Goal: Navigation & Orientation: Find specific page/section

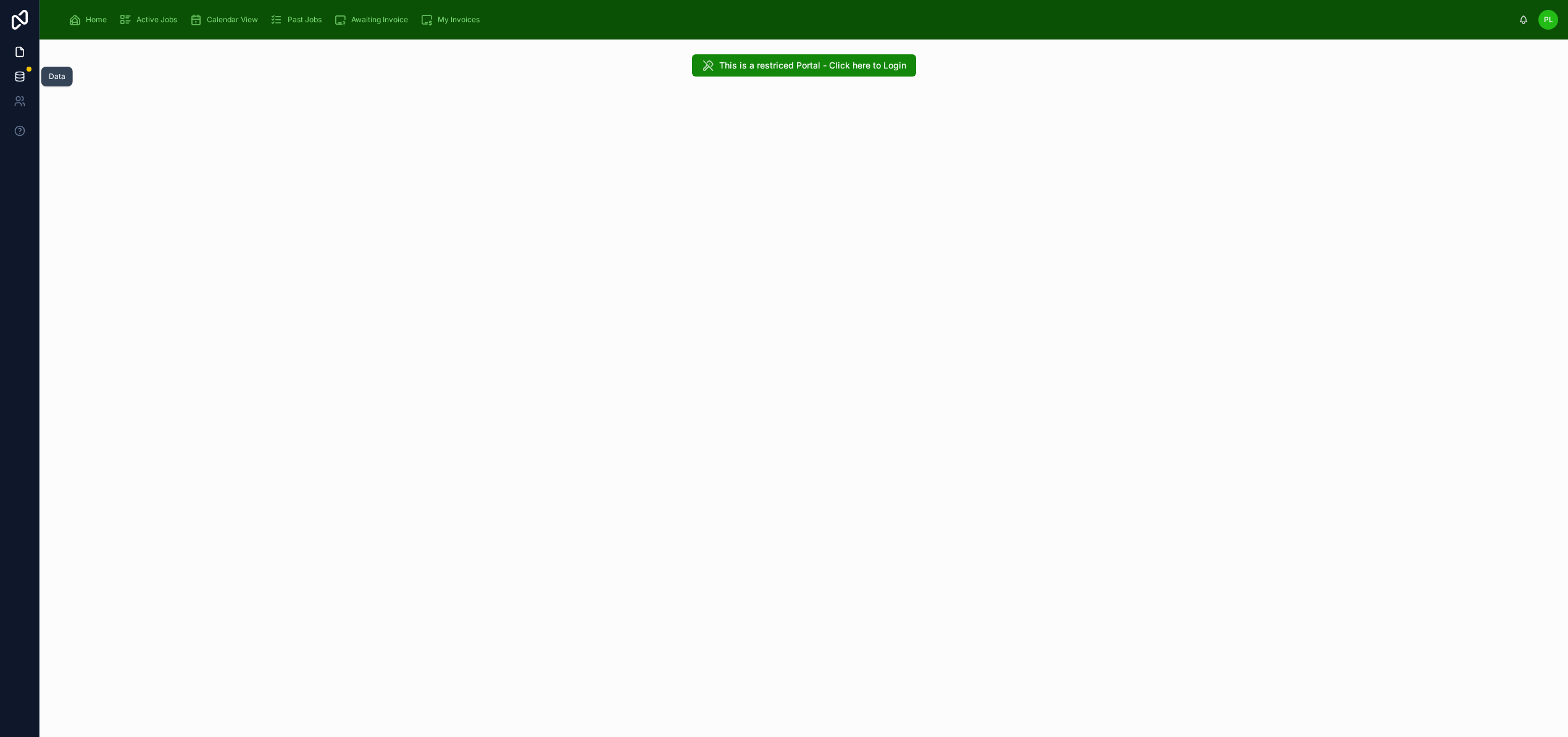
click at [25, 69] on link at bounding box center [20, 77] width 39 height 24
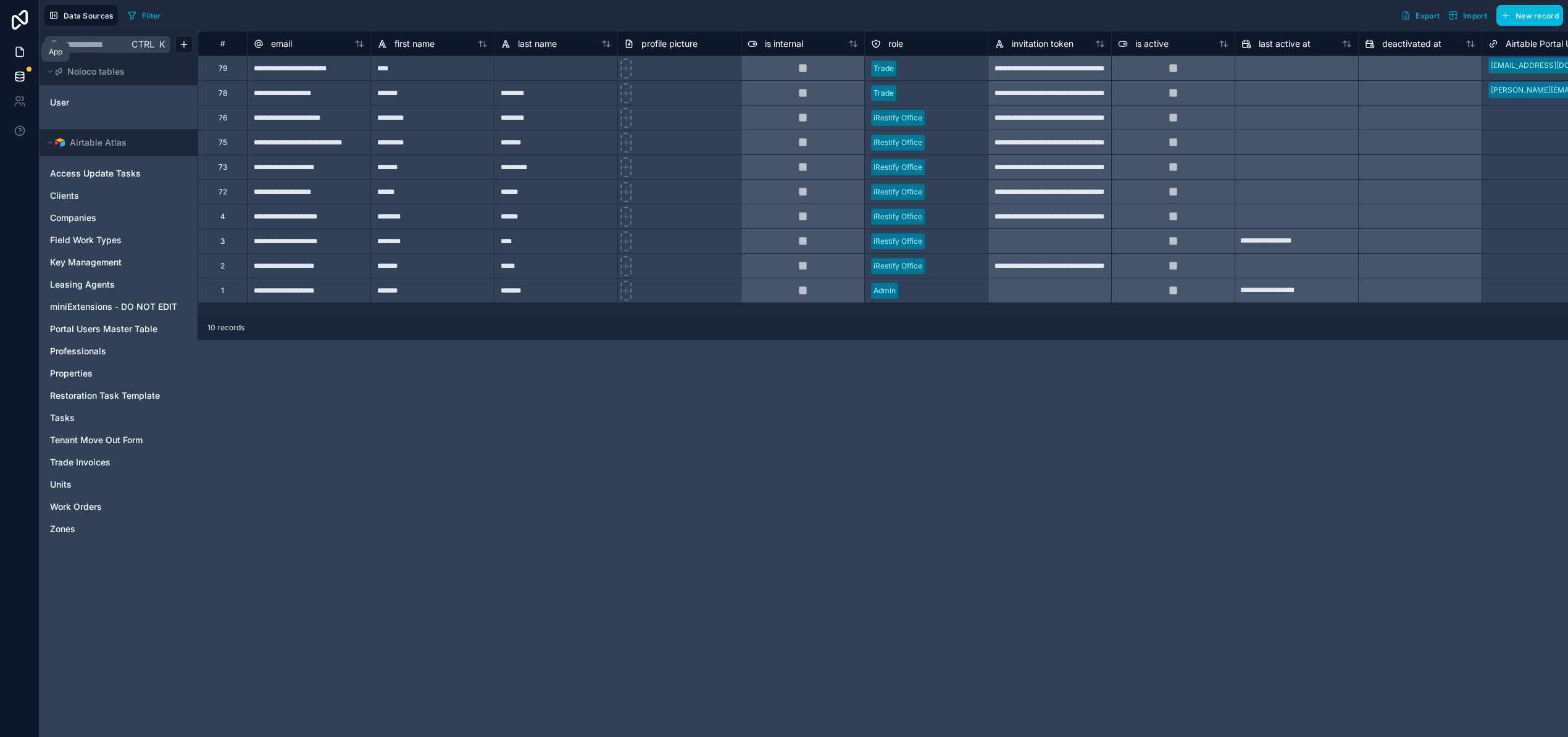
click at [14, 52] on icon at bounding box center [20, 51] width 12 height 12
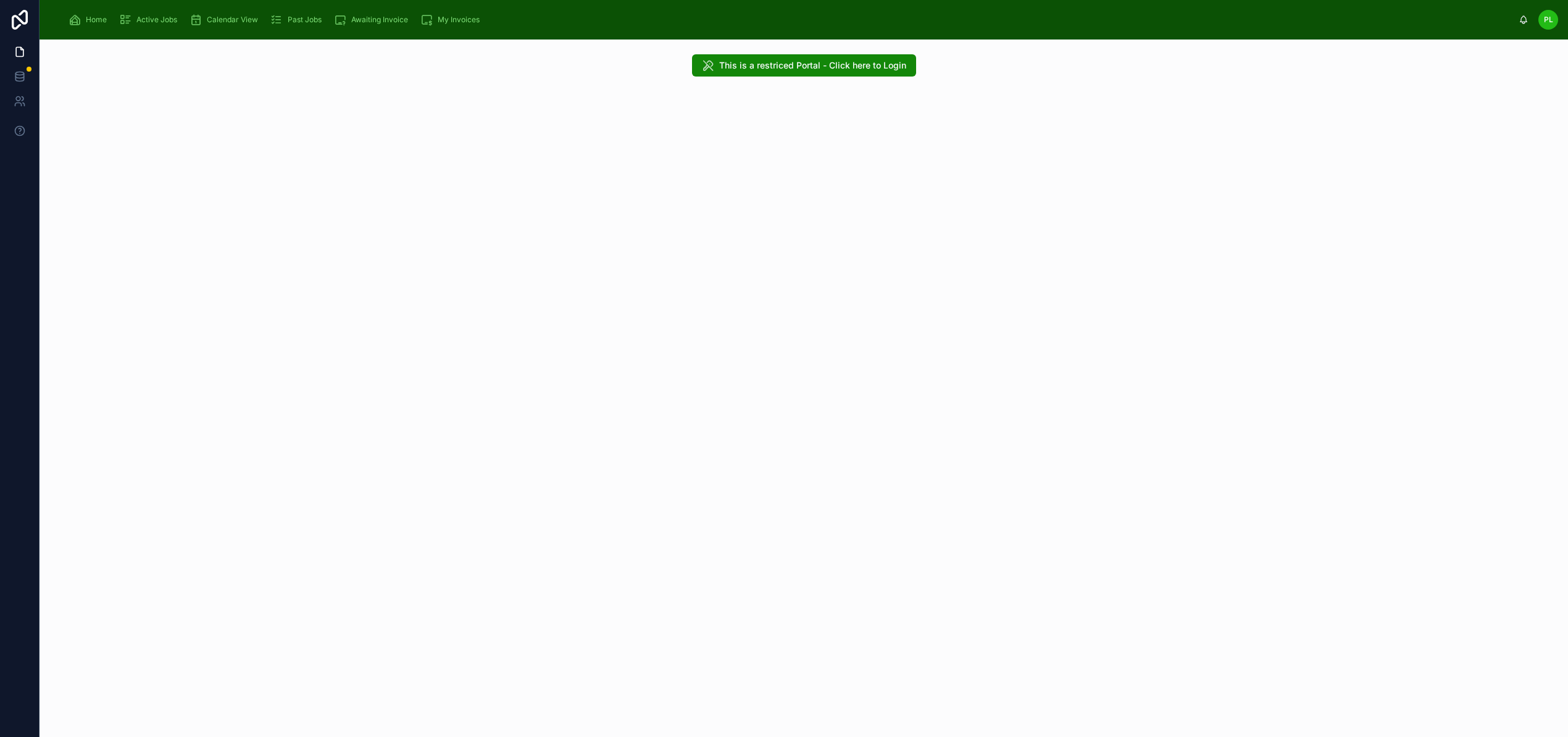
click at [86, 18] on span "Home" at bounding box center [96, 20] width 21 height 10
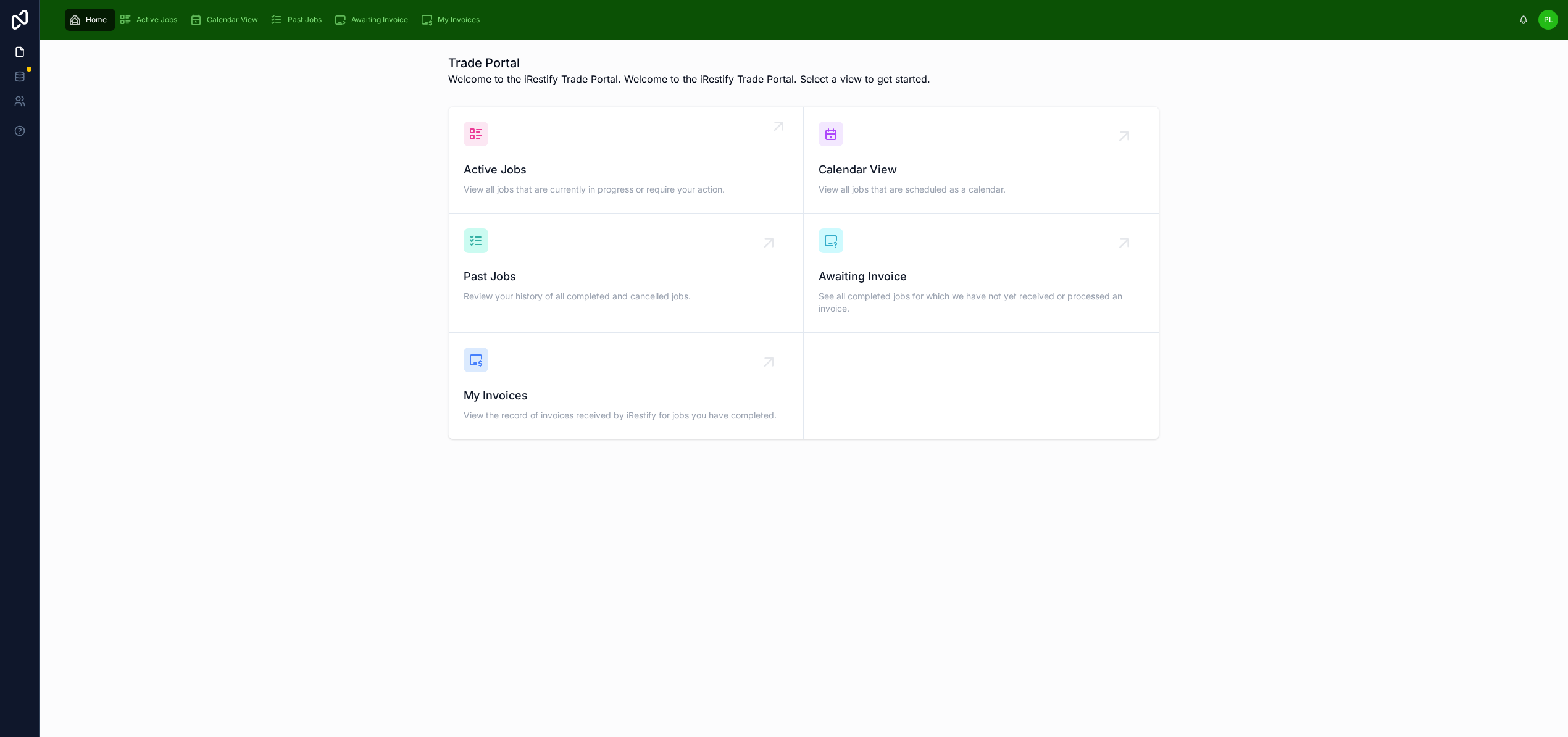
click at [542, 174] on span "Active Jobs" at bounding box center [626, 170] width 324 height 17
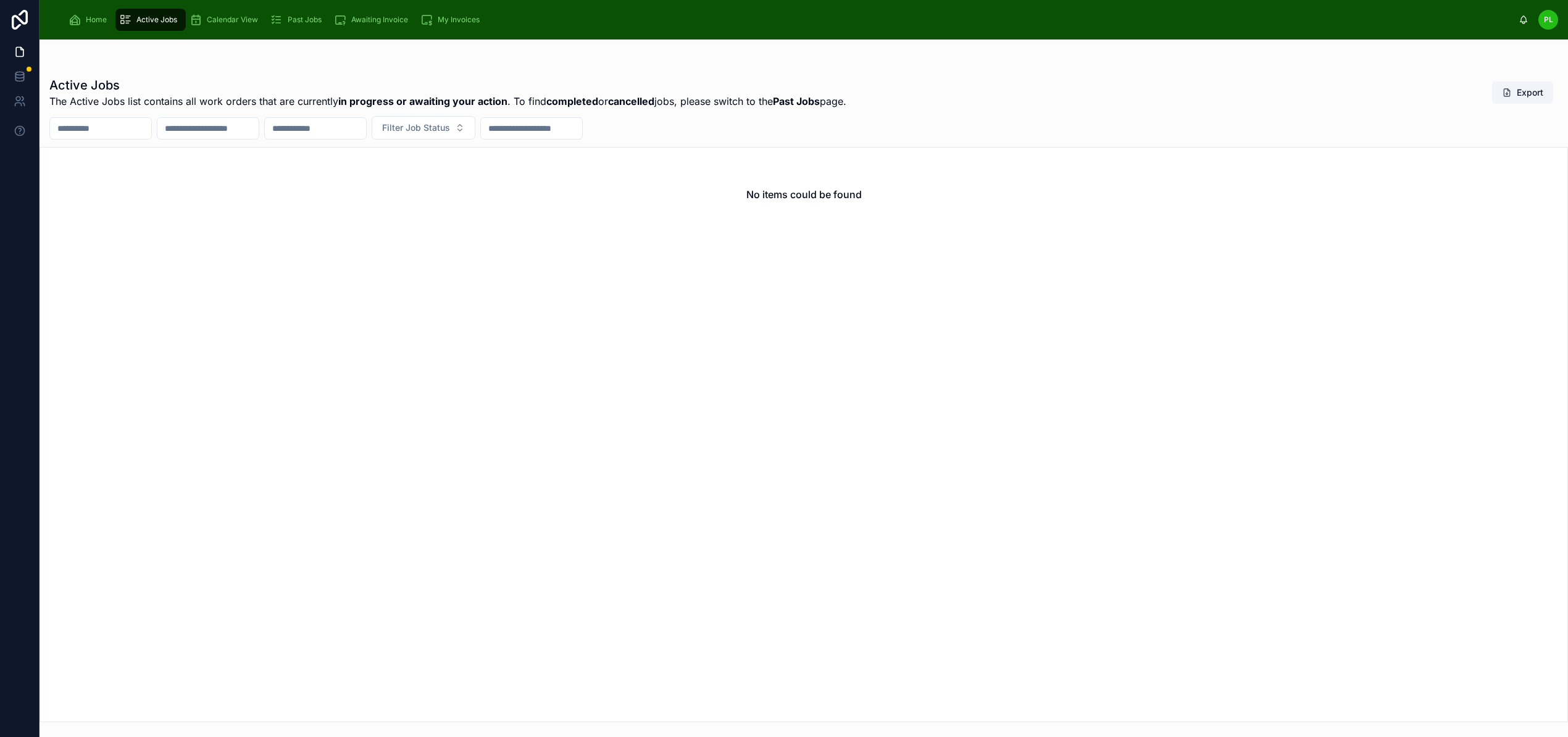
click at [90, 15] on span "Home" at bounding box center [96, 20] width 21 height 10
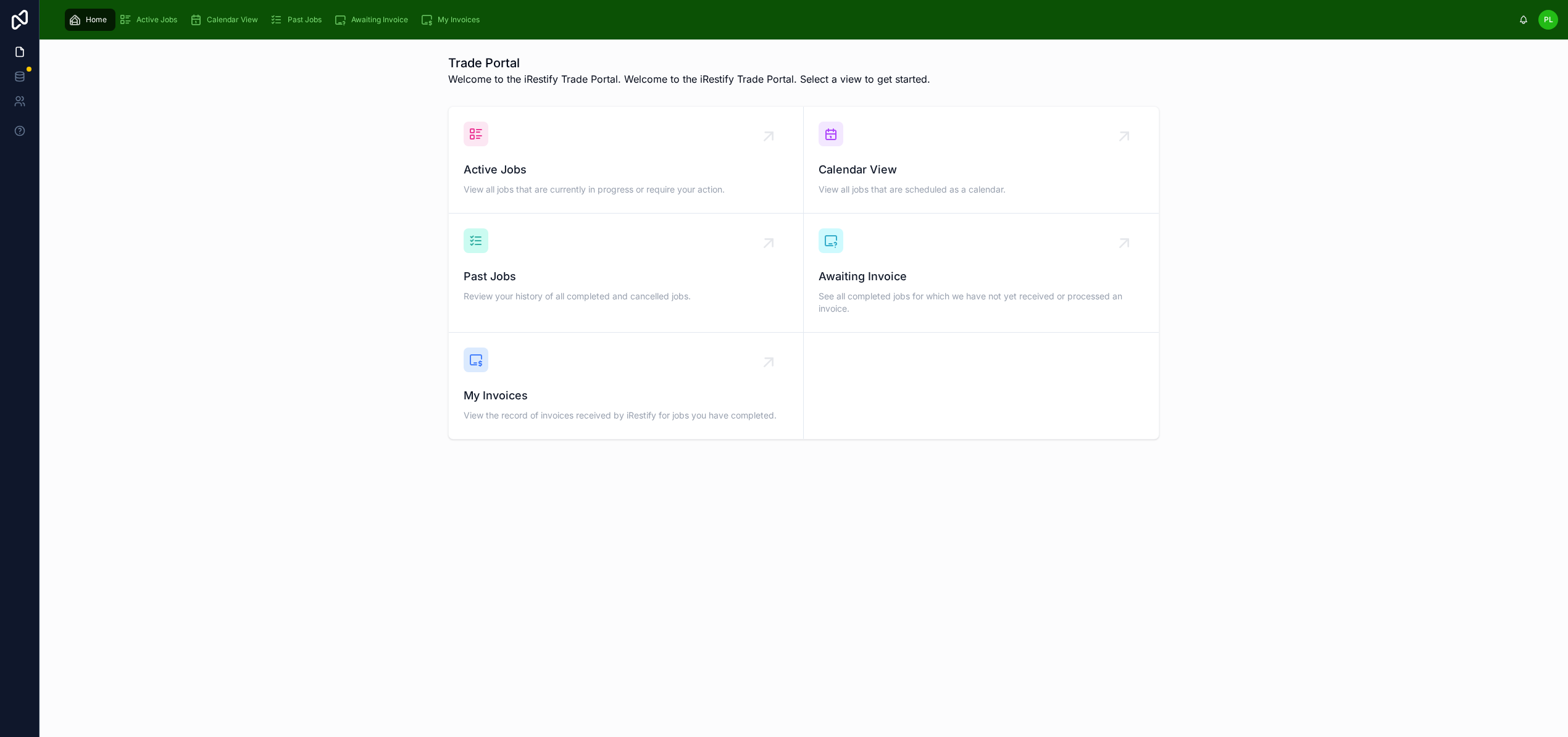
click at [152, 17] on span "Active Jobs" at bounding box center [156, 20] width 41 height 10
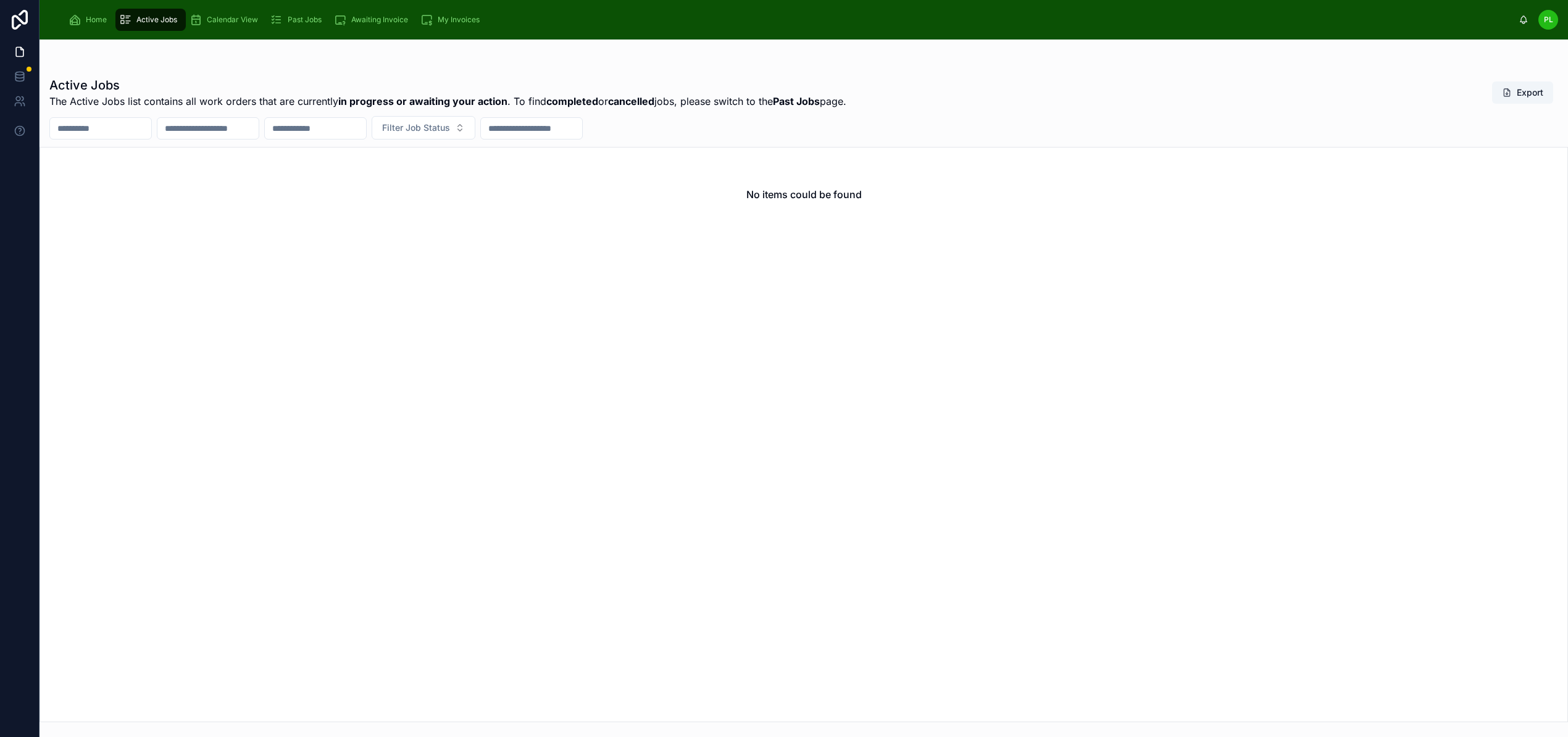
click at [233, 21] on span "Calendar View" at bounding box center [232, 20] width 51 height 10
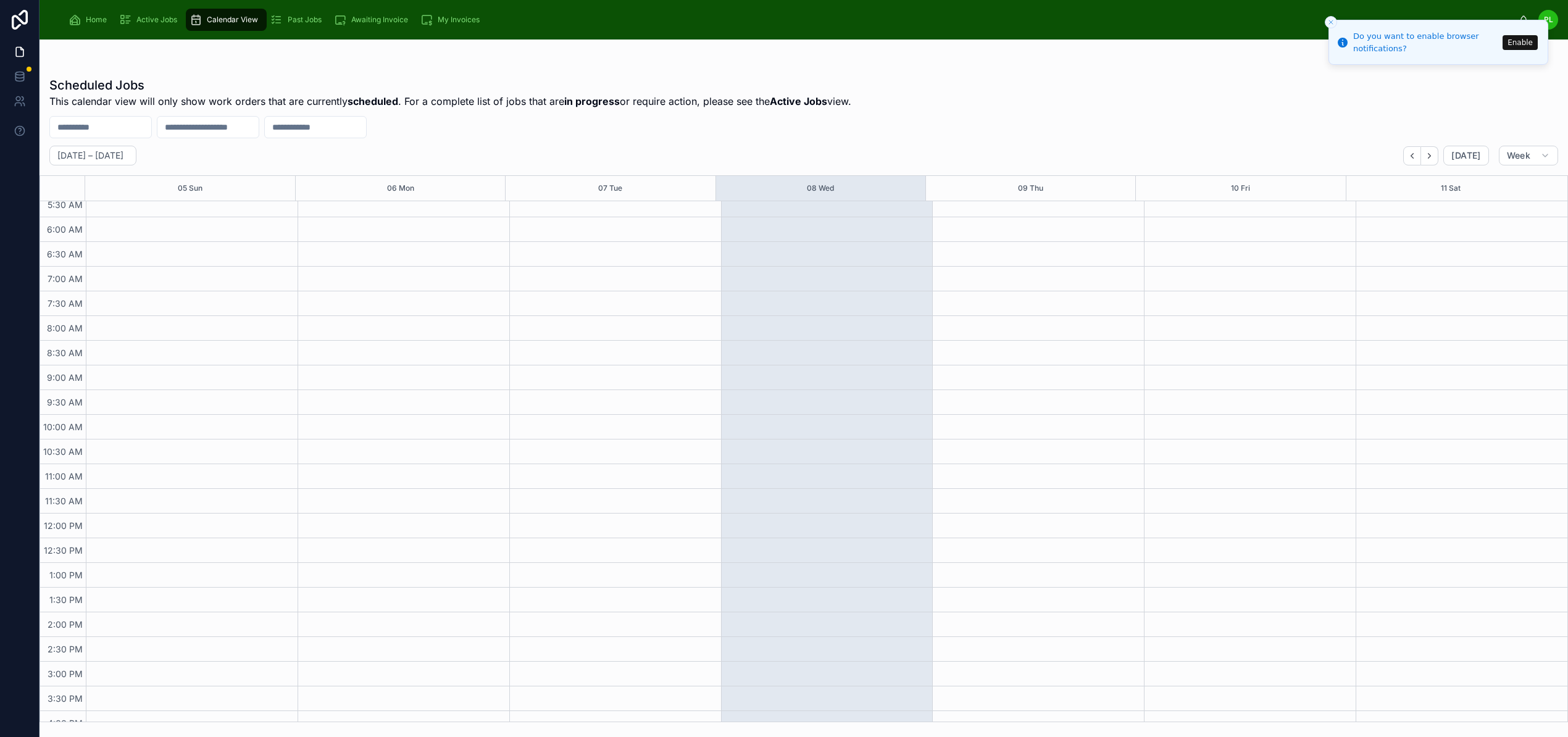
scroll to position [268, 0]
click at [376, 21] on span "Awaiting Invoice" at bounding box center [380, 20] width 57 height 10
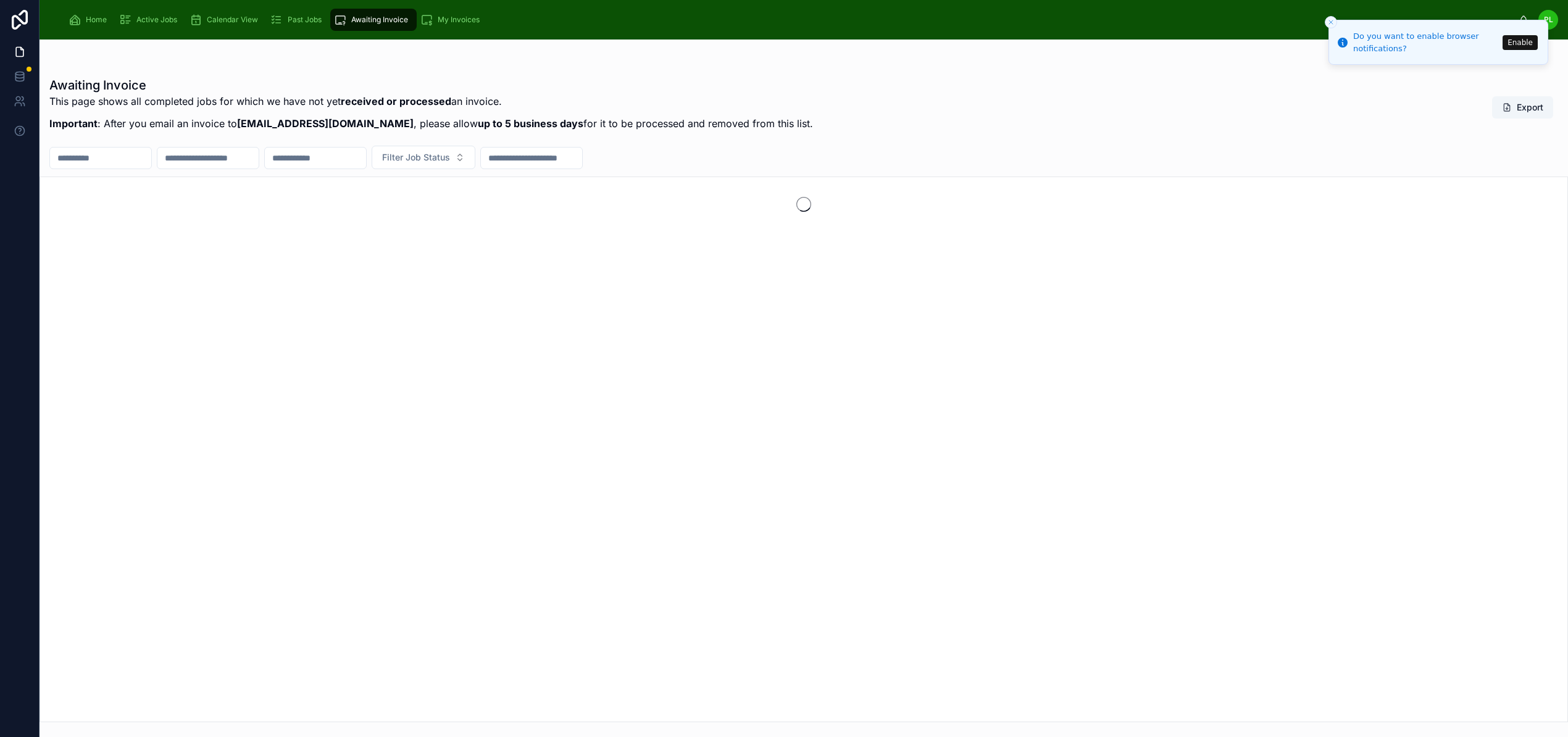
click at [297, 20] on span "Past Jobs" at bounding box center [305, 20] width 34 height 10
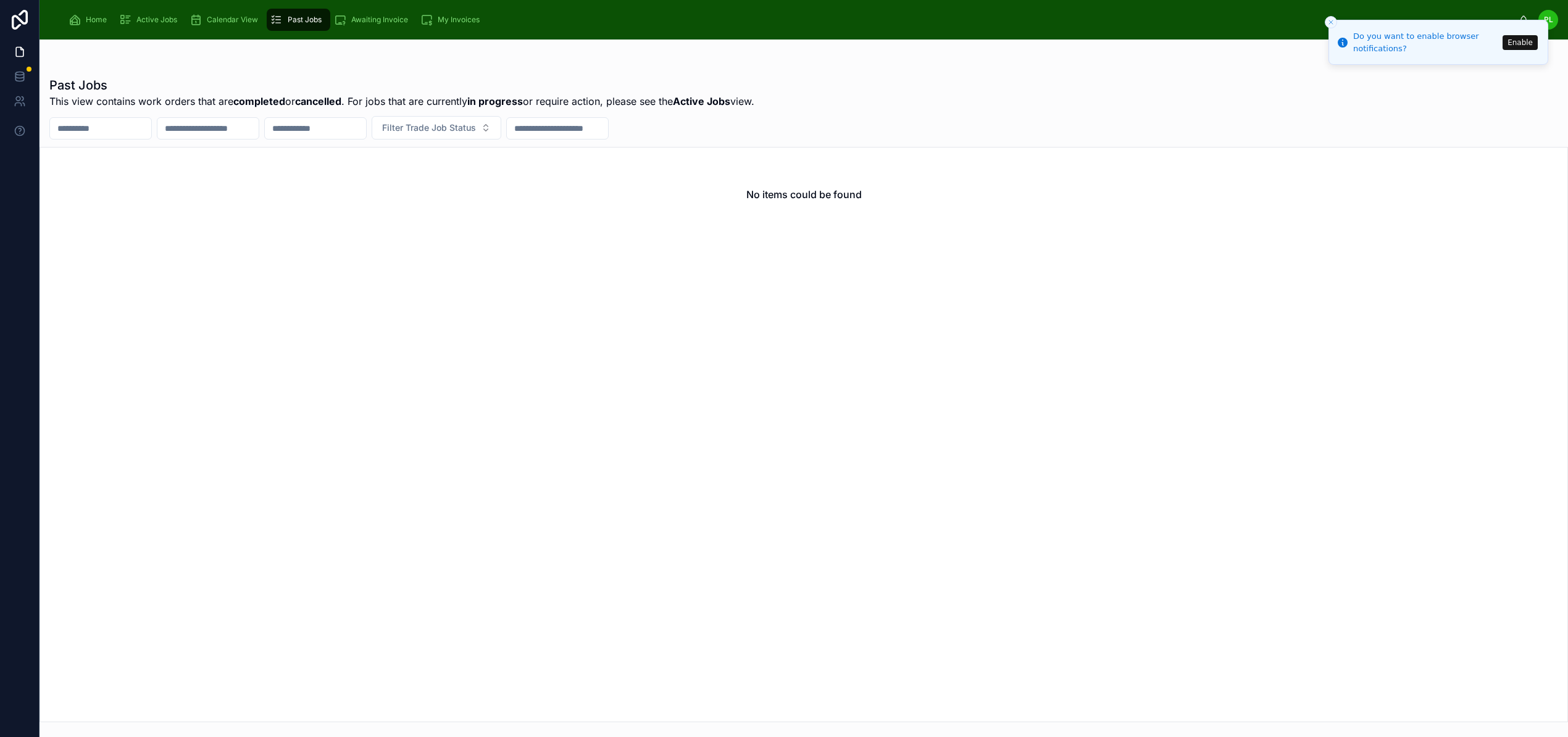
click at [457, 14] on div "My Invoices" at bounding box center [452, 20] width 64 height 20
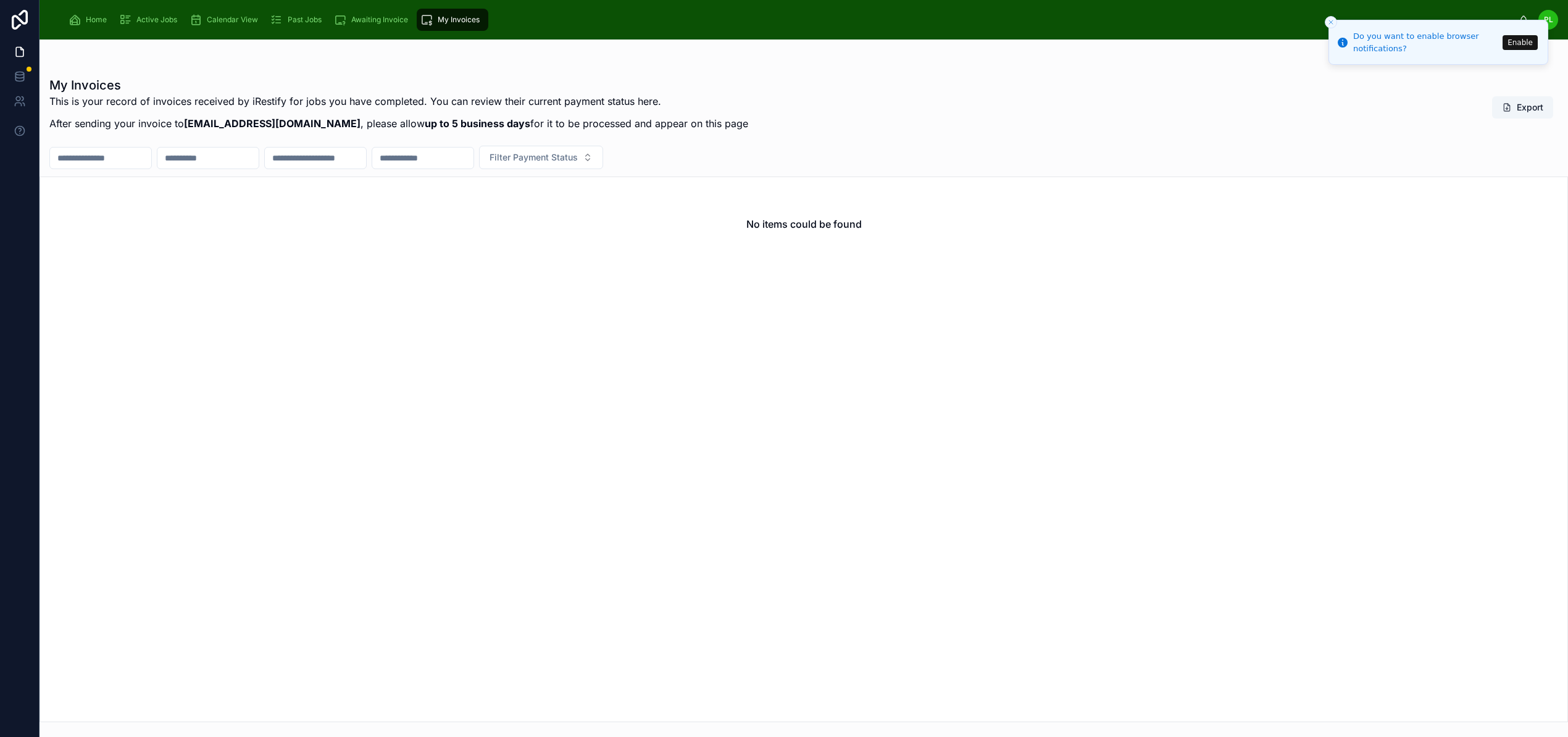
click at [96, 15] on span "Home" at bounding box center [96, 20] width 21 height 10
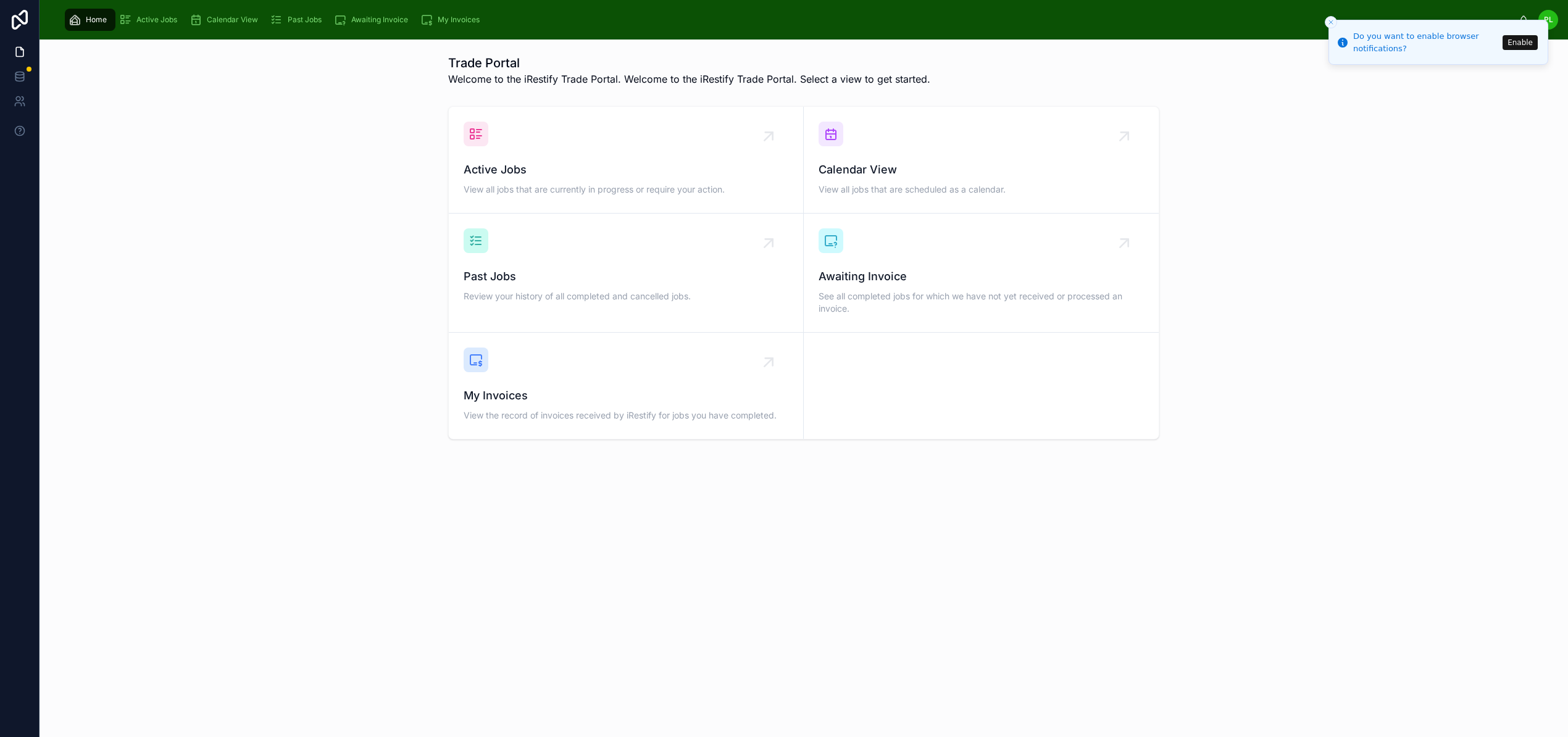
click at [619, 573] on div "Trade Portal Welcome to the iRestify Trade Portal. Welcome to the iRestify Trad…" at bounding box center [803, 388] width 1528 height 698
click at [1332, 19] on icon "Close toast" at bounding box center [1331, 22] width 7 height 7
click at [22, 51] on icon at bounding box center [20, 51] width 12 height 12
click at [17, 52] on icon at bounding box center [20, 51] width 12 height 12
click at [1553, 17] on span "PL" at bounding box center [1548, 20] width 9 height 10
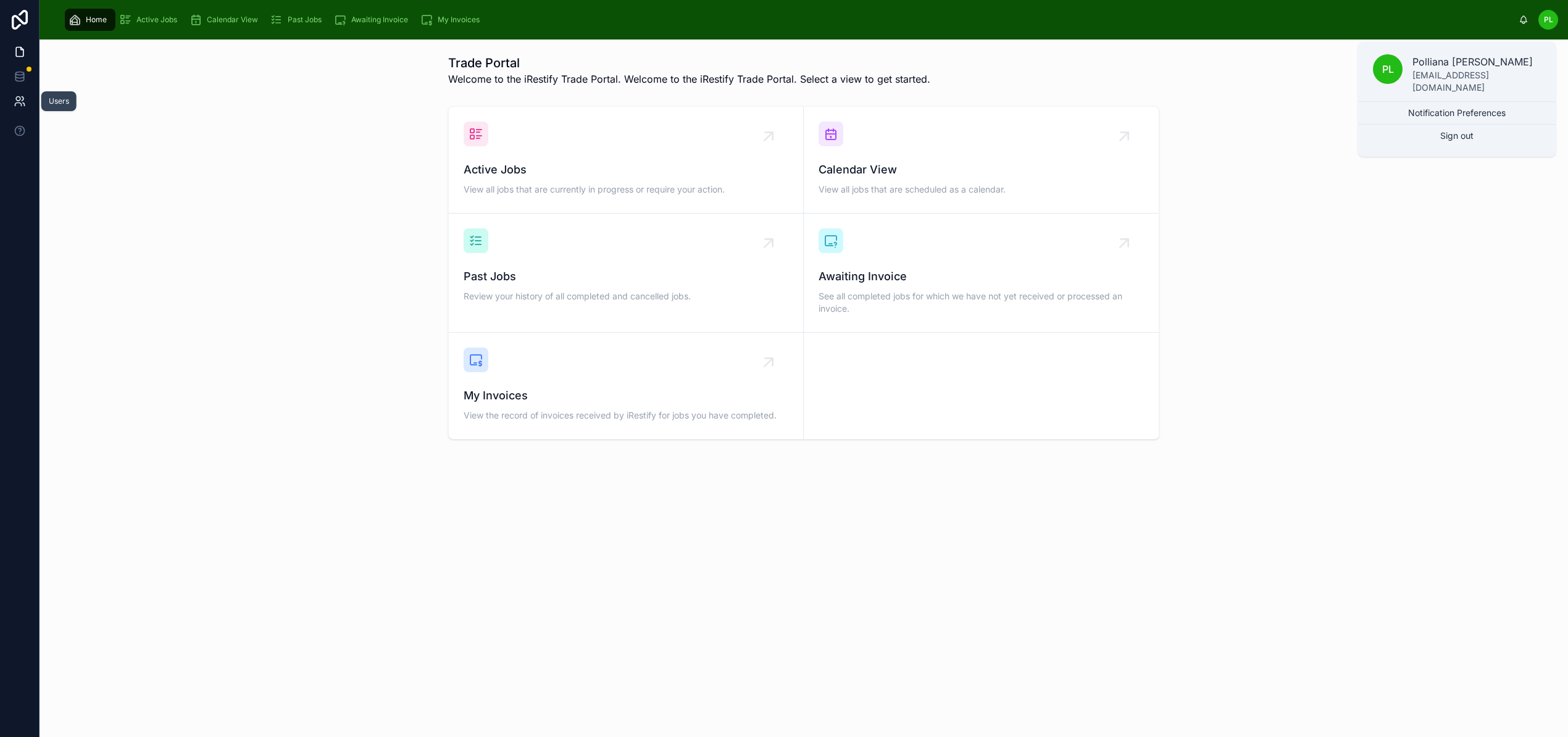
click at [24, 102] on icon at bounding box center [20, 101] width 12 height 12
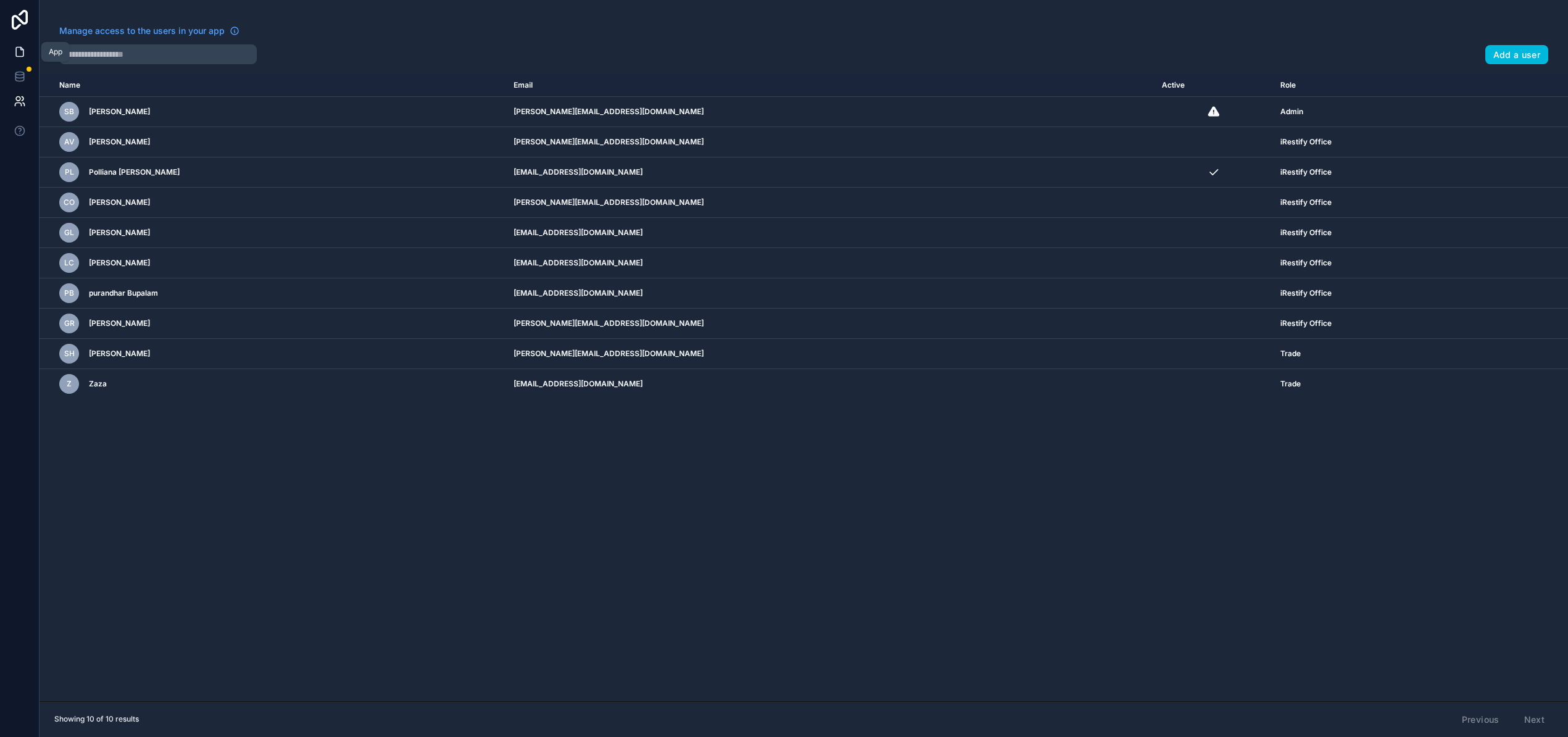
click at [21, 50] on icon at bounding box center [21, 48] width 2 height 2
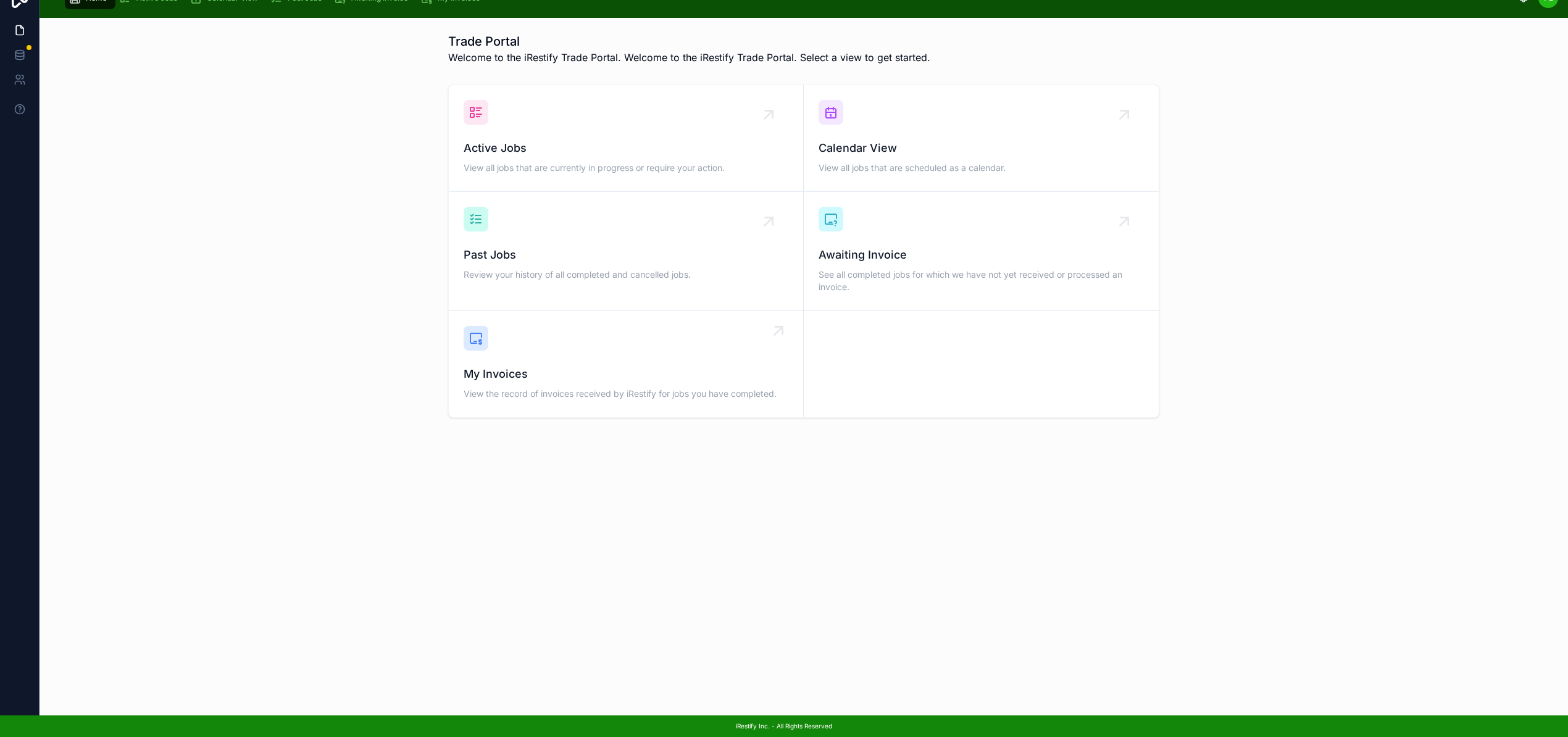
scroll to position [33, 0]
drag, startPoint x: 672, startPoint y: 514, endPoint x: 594, endPoint y: 465, distance: 92.1
drag, startPoint x: 594, startPoint y: 465, endPoint x: 501, endPoint y: 470, distance: 93.1
drag, startPoint x: 501, startPoint y: 470, endPoint x: 446, endPoint y: 454, distance: 57.3
click at [446, 454] on div "Trade Portal Welcome to the iRestify Trade Portal. Welcome to the iRestify Trad…" at bounding box center [803, 270] width 1528 height 504
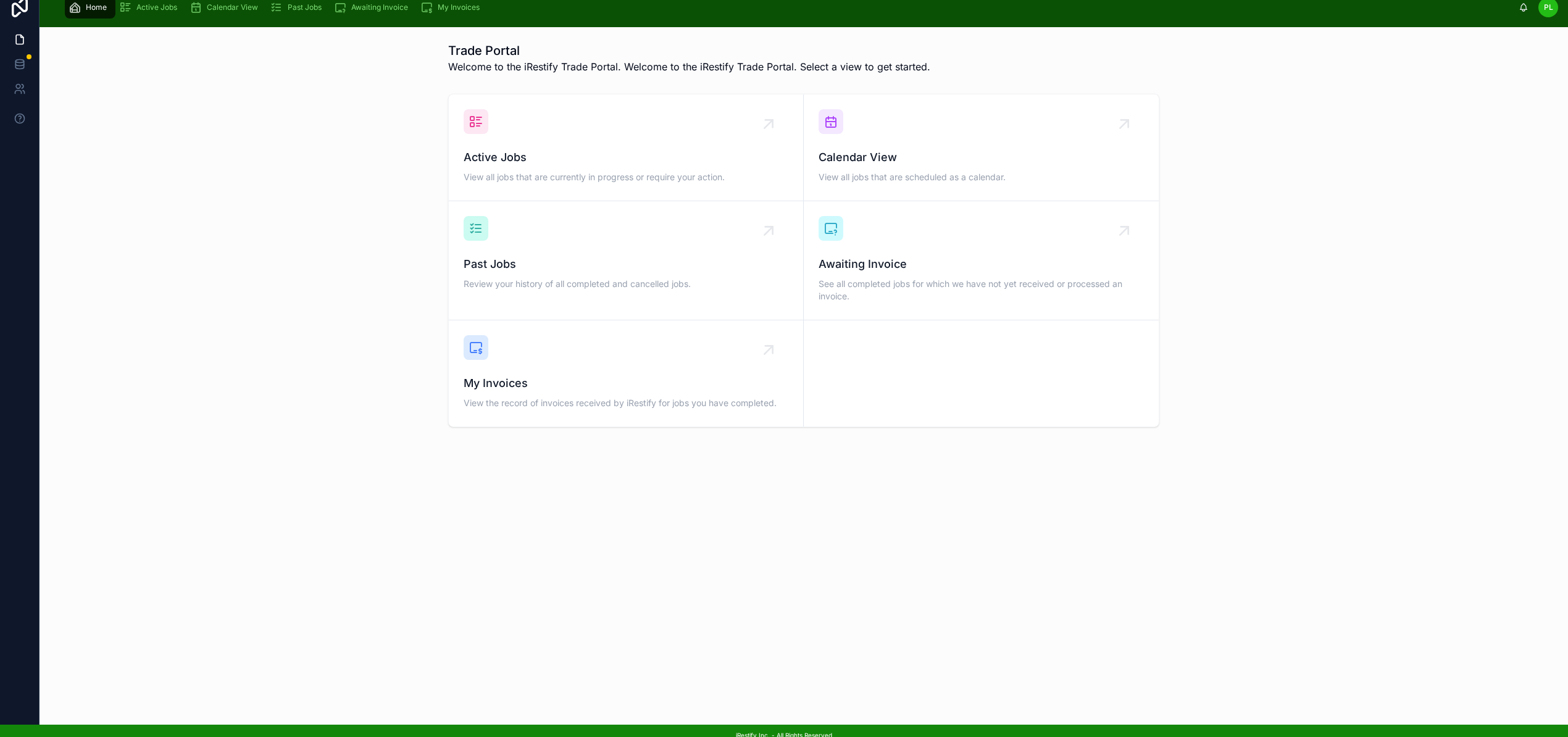
scroll to position [0, 0]
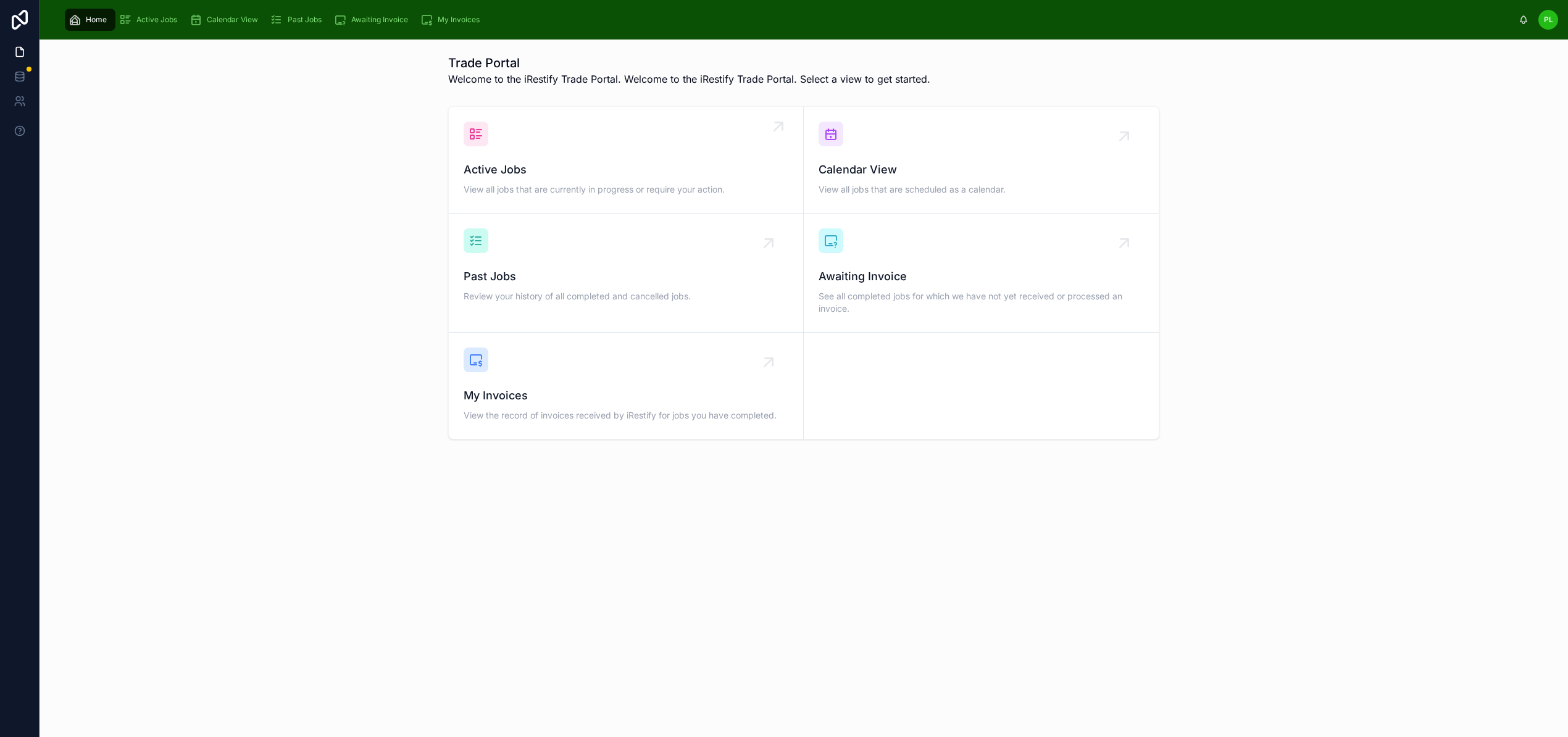
click at [586, 167] on span "Active Jobs" at bounding box center [626, 170] width 324 height 17
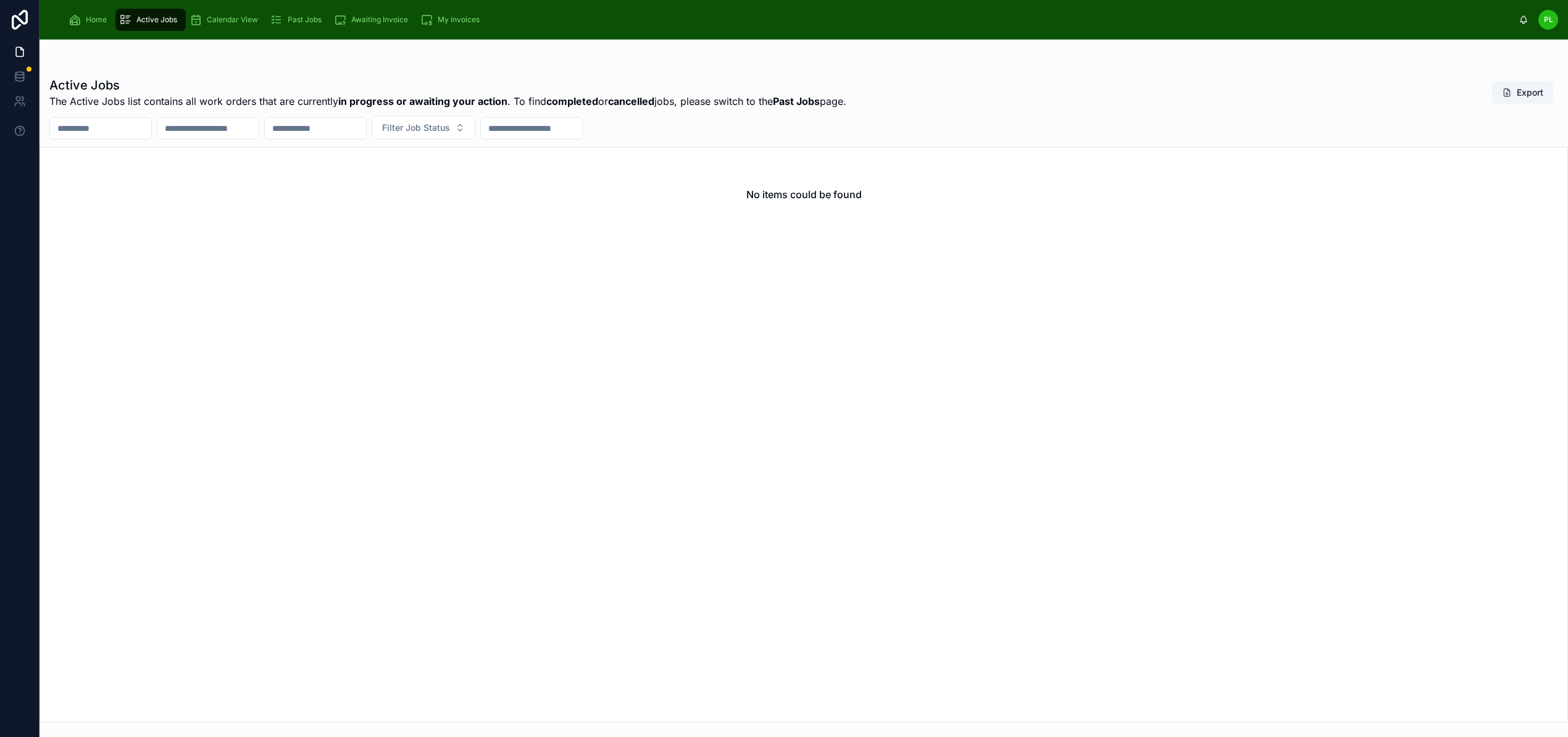
click at [86, 22] on span "Home" at bounding box center [96, 20] width 21 height 10
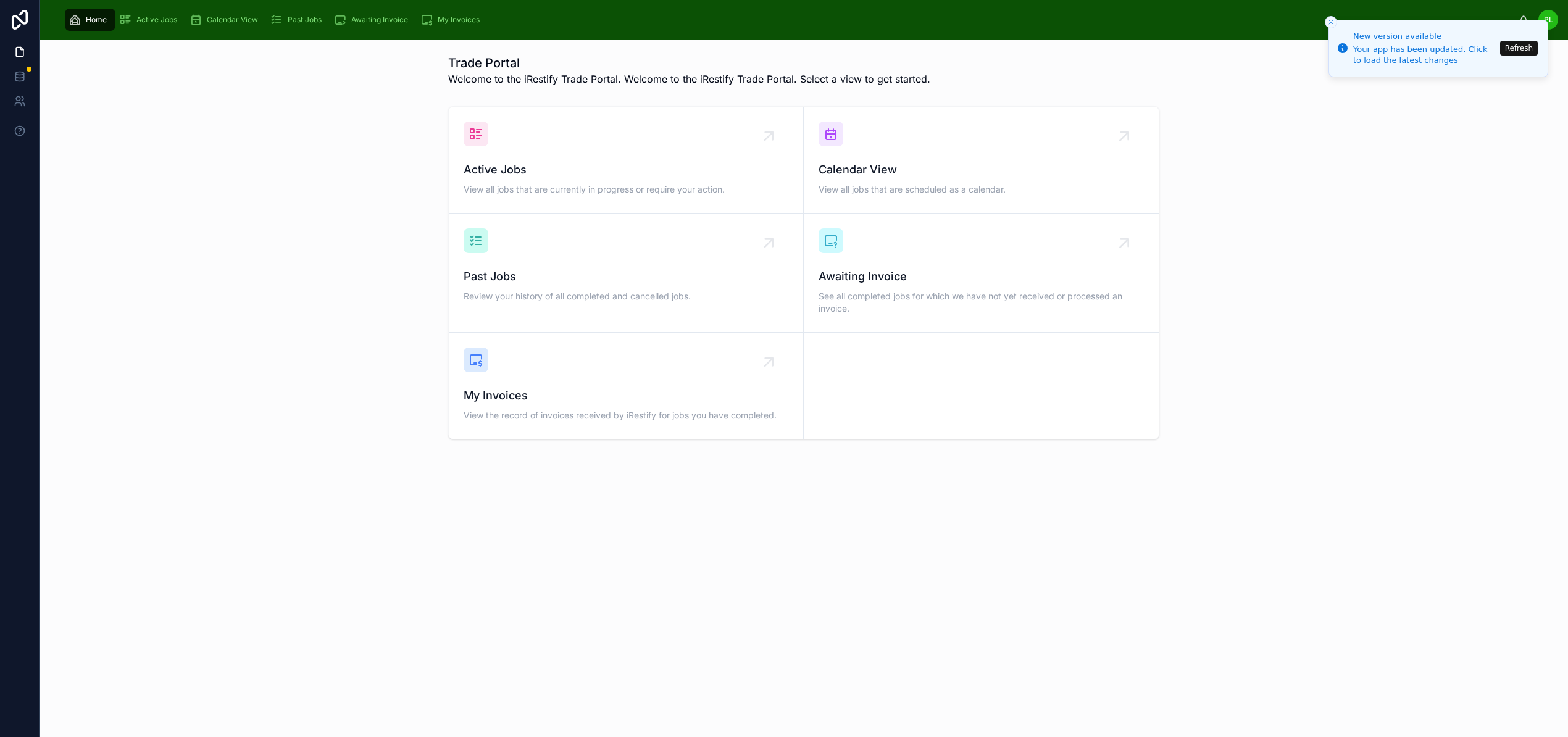
click at [1511, 50] on button "Refresh" at bounding box center [1519, 48] width 37 height 15
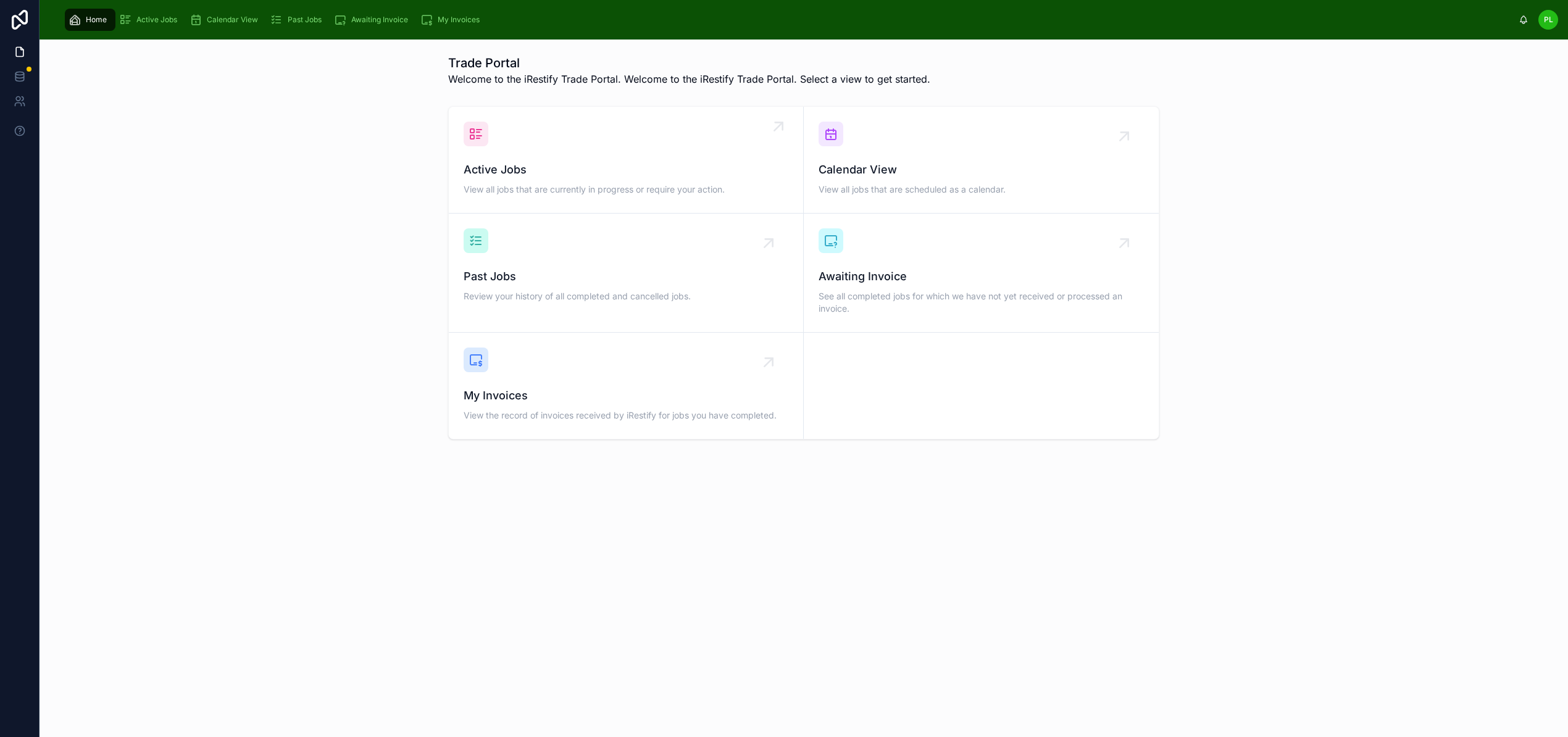
click at [536, 192] on span "View all jobs that are currently in progress or require your action." at bounding box center [626, 189] width 324 height 12
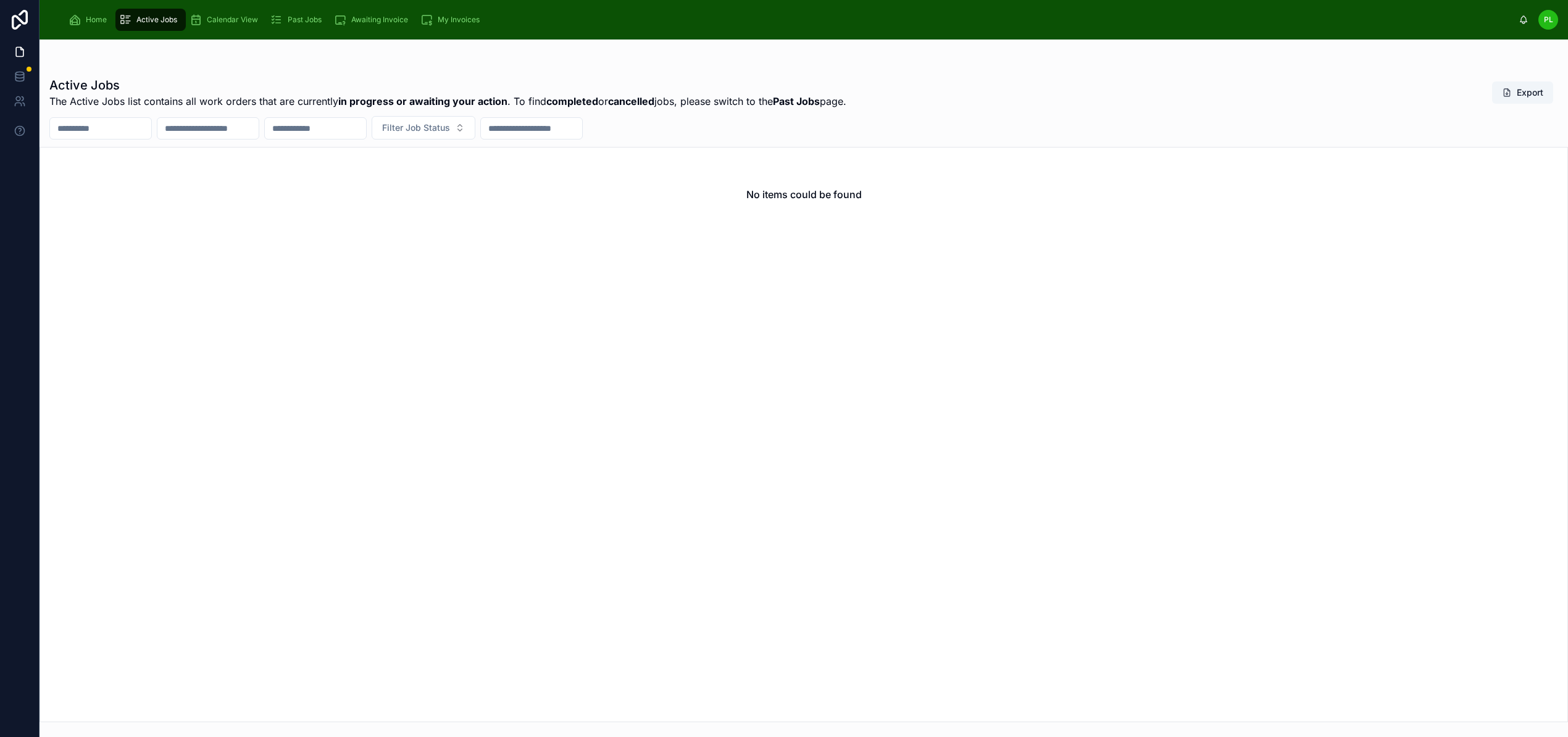
click at [92, 23] on span "Home" at bounding box center [96, 20] width 21 height 10
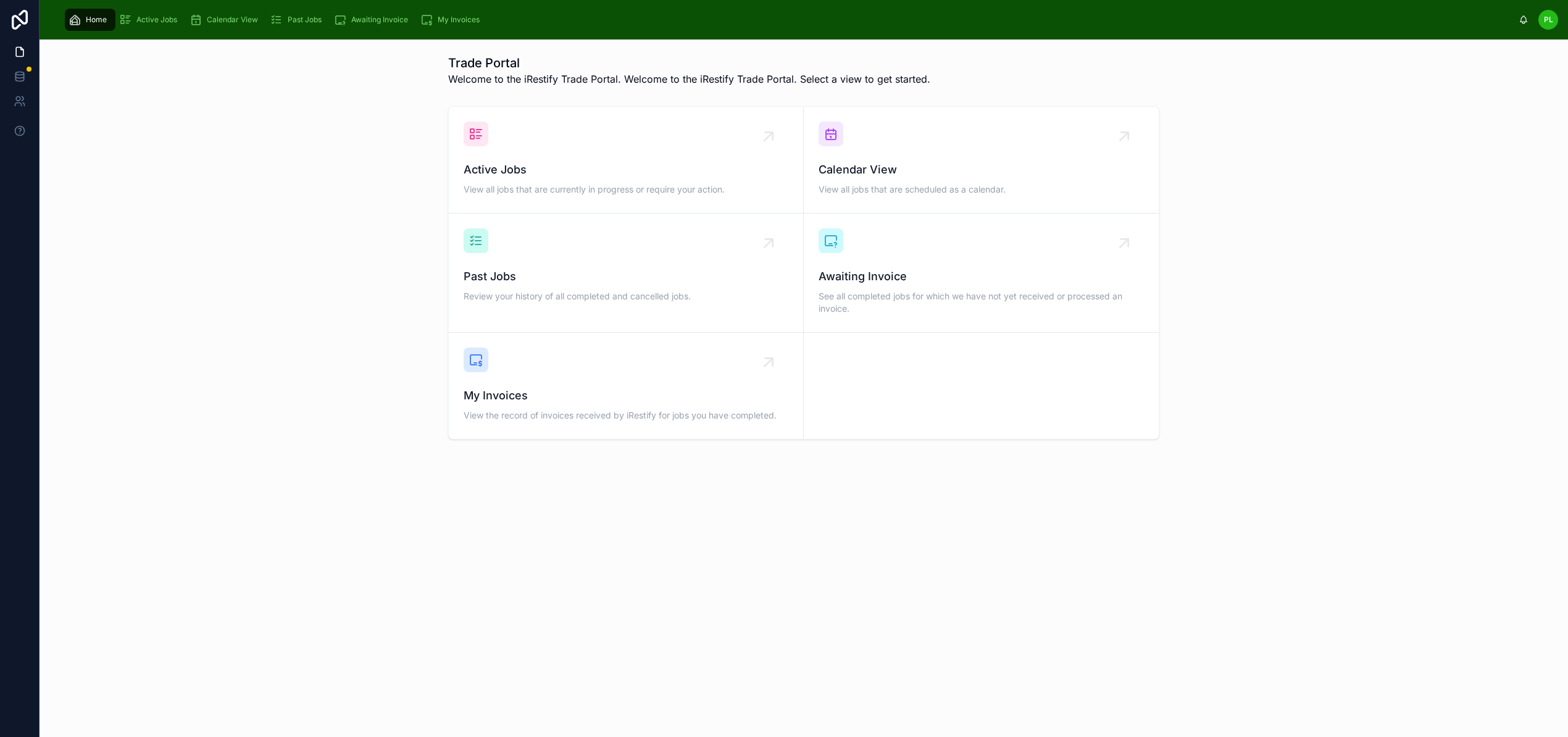
click at [349, 103] on div "Active Jobs View all jobs that are currently in progress or require your action…" at bounding box center [804, 272] width 1509 height 343
